Goal: Check status: Check status

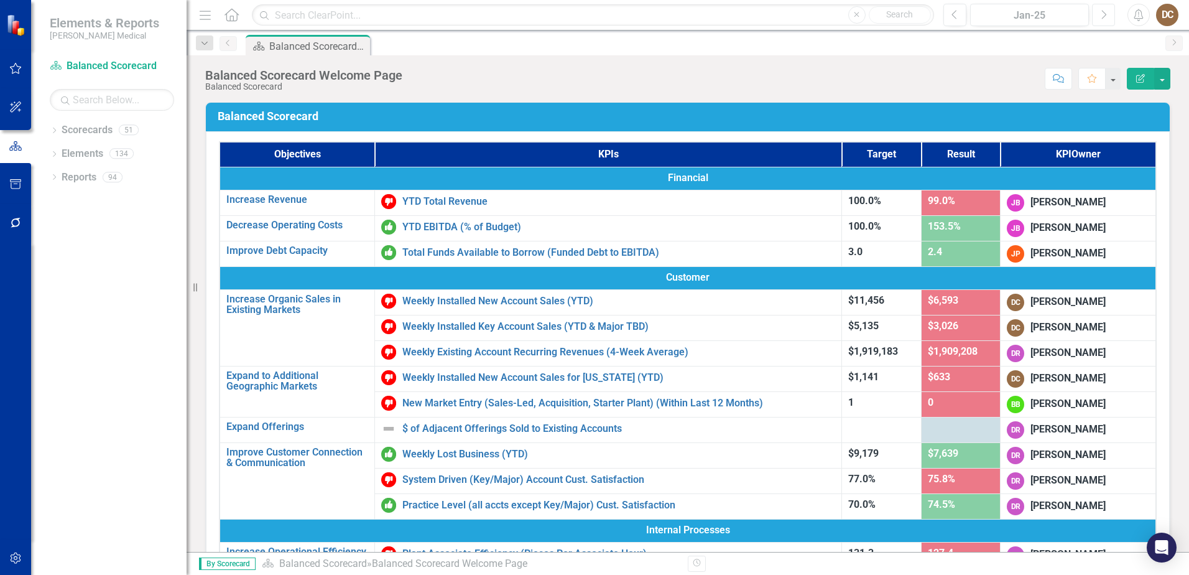
click at [1103, 16] on icon "Next" at bounding box center [1103, 14] width 7 height 11
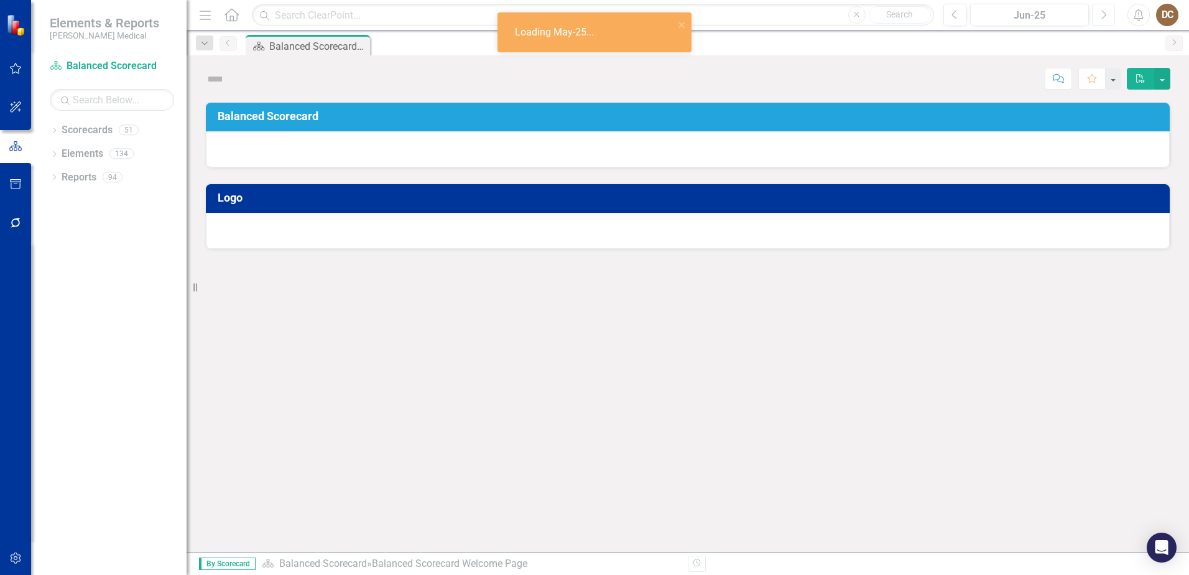
click at [1103, 16] on icon "Next" at bounding box center [1103, 14] width 7 height 11
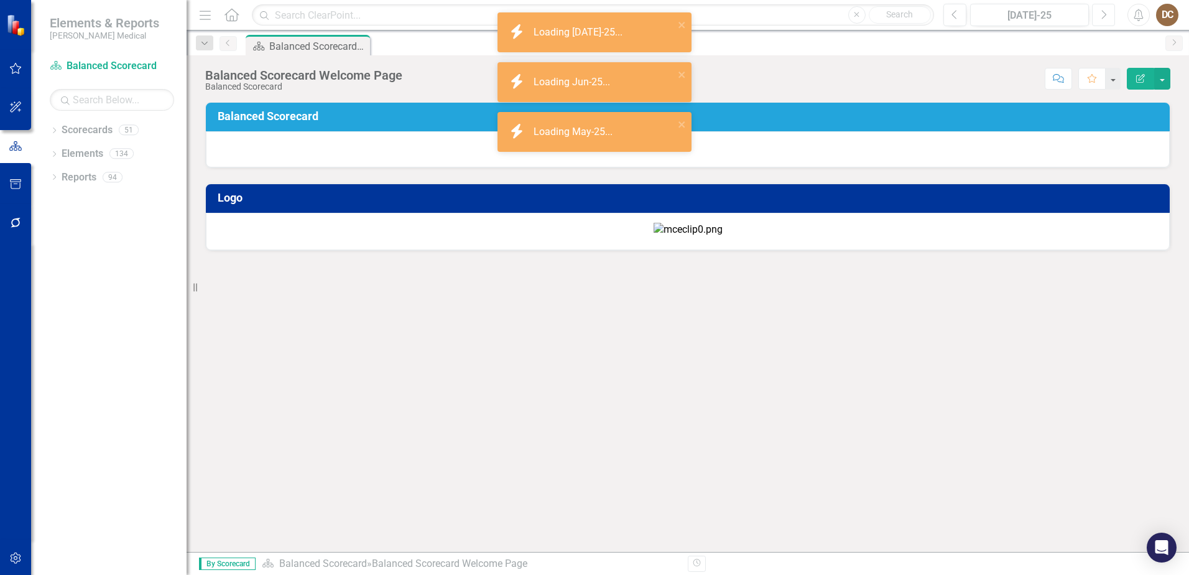
click at [1103, 16] on icon "Next" at bounding box center [1103, 14] width 7 height 11
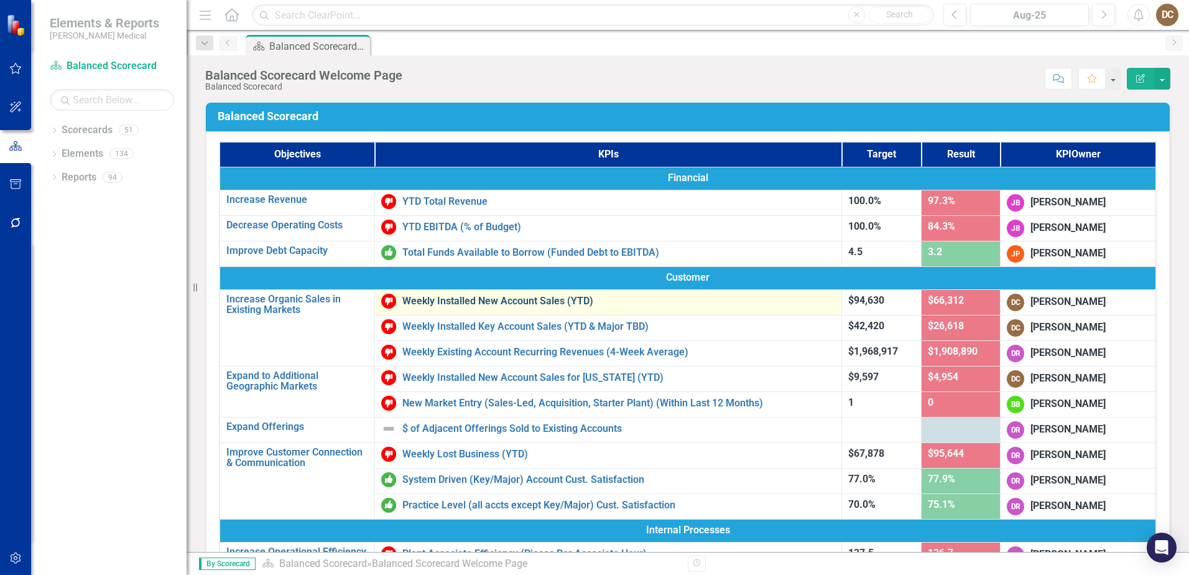
click at [447, 305] on link "Weekly Installed New Account Sales (YTD)" at bounding box center [618, 300] width 433 height 11
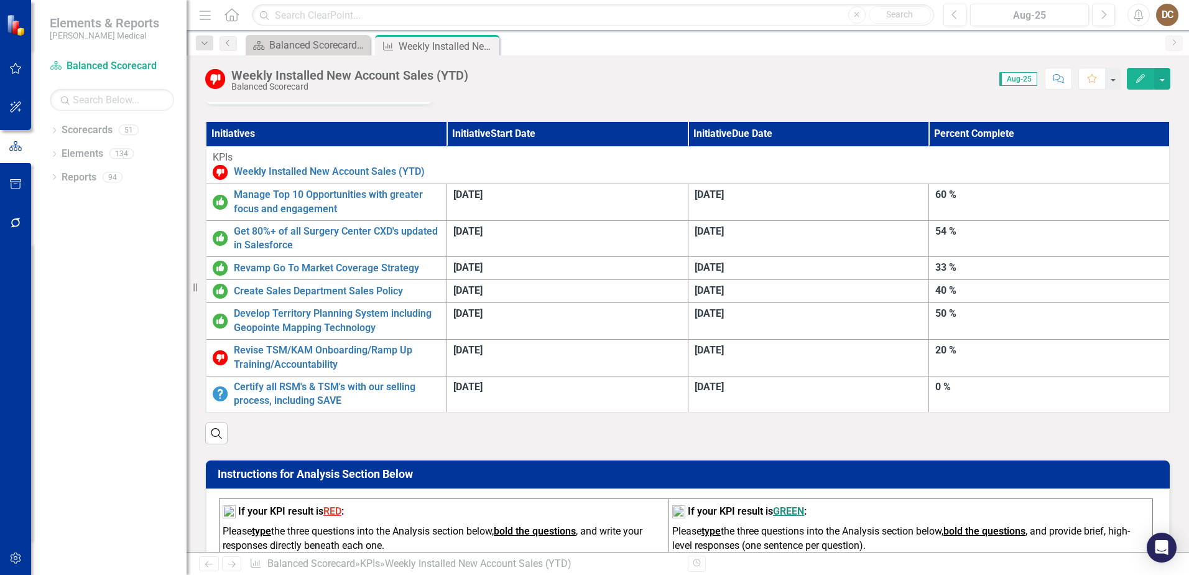
scroll to position [311, 0]
